Goal: Task Accomplishment & Management: Manage account settings

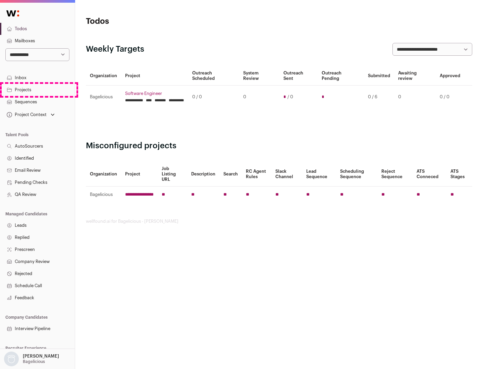
click at [37, 90] on link "Projects" at bounding box center [37, 90] width 75 height 12
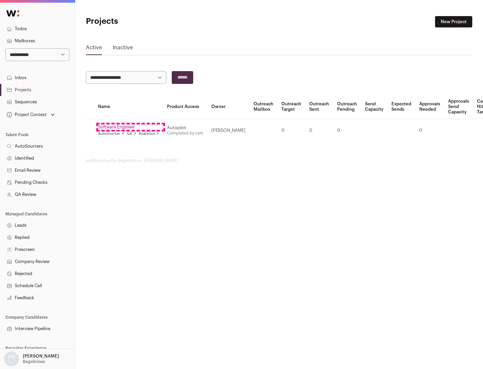
click at [130, 127] on link "Software Engineer" at bounding box center [128, 126] width 61 height 5
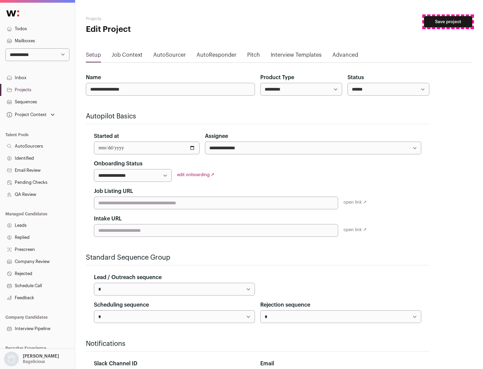
click at [448, 22] on button "Save project" at bounding box center [448, 21] width 48 height 11
